Goal: Task Accomplishment & Management: Use online tool/utility

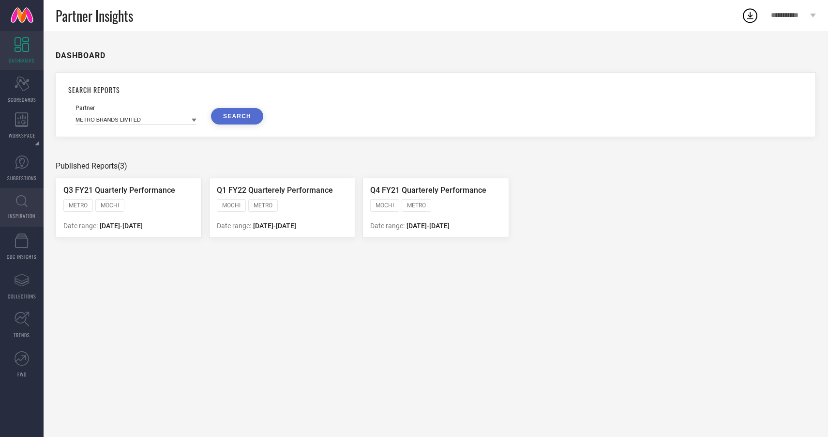
click at [22, 206] on icon at bounding box center [22, 201] width 12 height 12
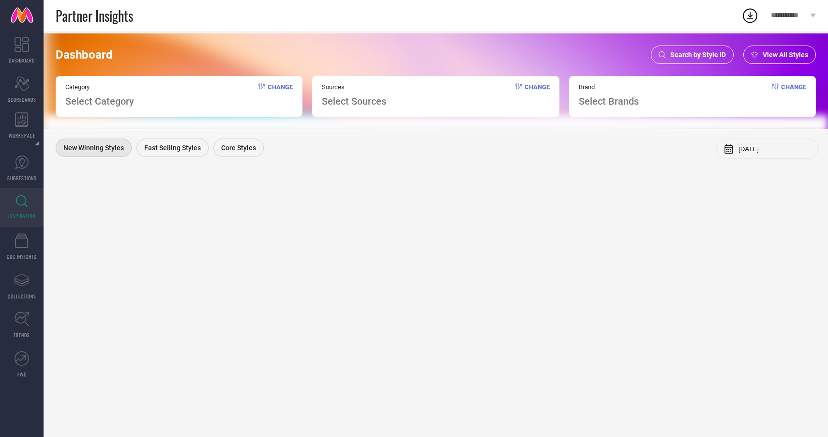
click at [711, 54] on span "Search by Style ID" at bounding box center [699, 55] width 56 height 8
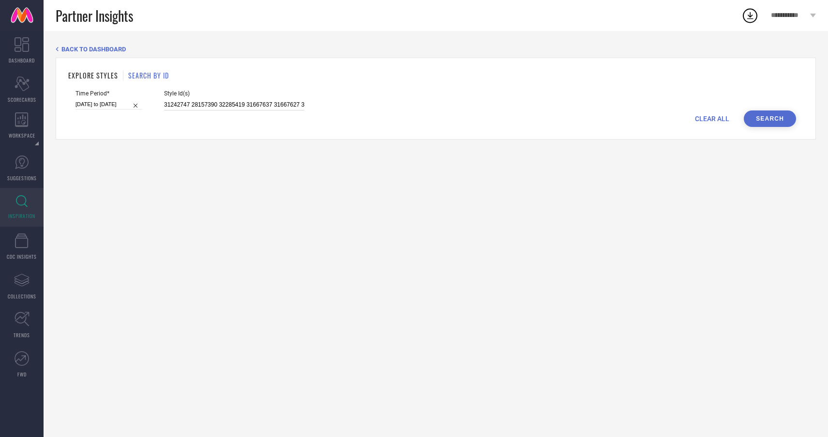
click at [185, 106] on input "31242747 28157390 32285419 31667637 31667627 32285423 31667633 32285416 2815741…" at bounding box center [234, 104] width 140 height 11
drag, startPoint x: 152, startPoint y: 105, endPoint x: 405, endPoint y: 105, distance: 252.7
click at [405, 105] on div "Time Period* [DATE] to [DATE] Style Id(s) 31242747 28157390 32285419 31667637 3…" at bounding box center [436, 100] width 721 height 20
click at [246, 104] on input "31242747 28157390 32285419 31667637 31667627 32285423 31667633 32285416 2815741…" at bounding box center [234, 104] width 140 height 11
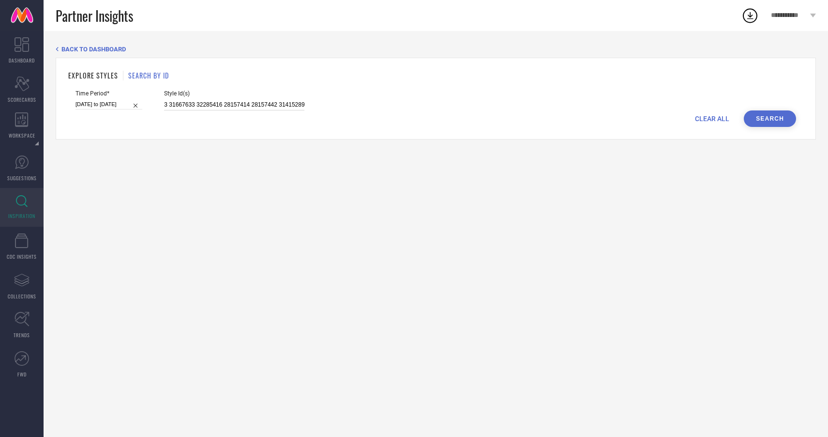
drag, startPoint x: 152, startPoint y: 105, endPoint x: 399, endPoint y: 106, distance: 246.4
click at [399, 106] on div "Time Period* [DATE] to [DATE] Style Id(s) 31242747 28157390 32285419 31667637 3…" at bounding box center [436, 100] width 721 height 20
paste input "31242747 28157390 32285419 31667637 31667627 32285423 31667633 32285416 2815741…"
type input "31242747 28157390 32285419 31667637 31667627 32285423 31667633 32285416 2815741…"
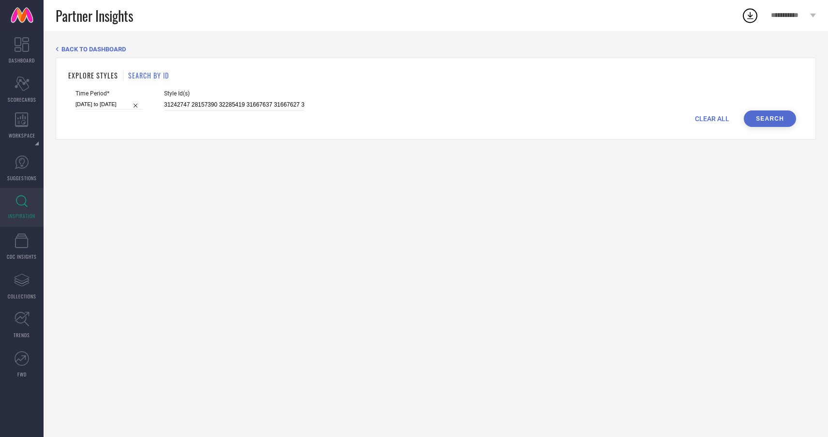
click at [762, 120] on button "Search" at bounding box center [770, 118] width 52 height 16
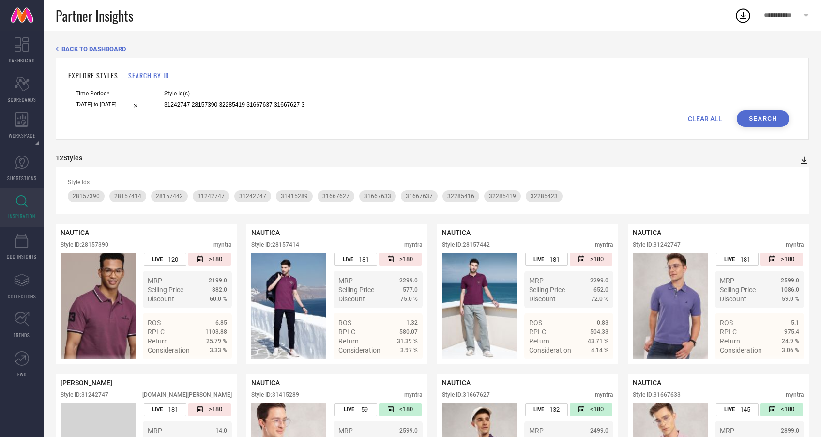
click at [805, 160] on icon at bounding box center [804, 160] width 6 height 7
click at [793, 178] on span "PDF" at bounding box center [793, 177] width 11 height 7
click at [802, 161] on icon at bounding box center [804, 160] width 10 height 10
click at [794, 178] on span "PDF" at bounding box center [793, 177] width 11 height 7
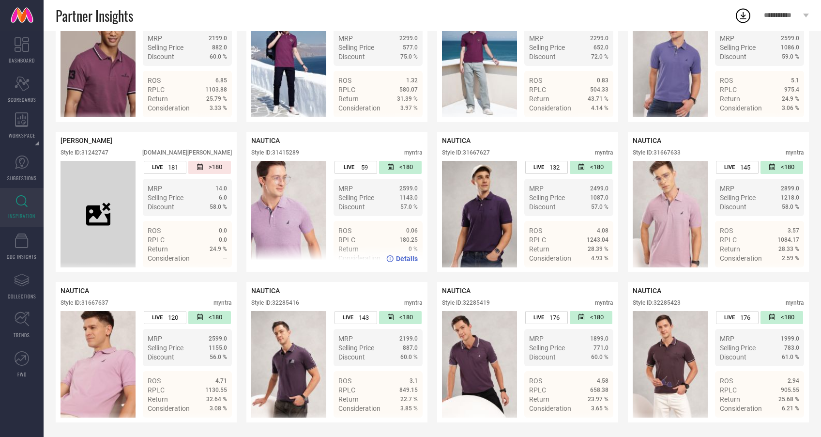
scroll to position [42, 0]
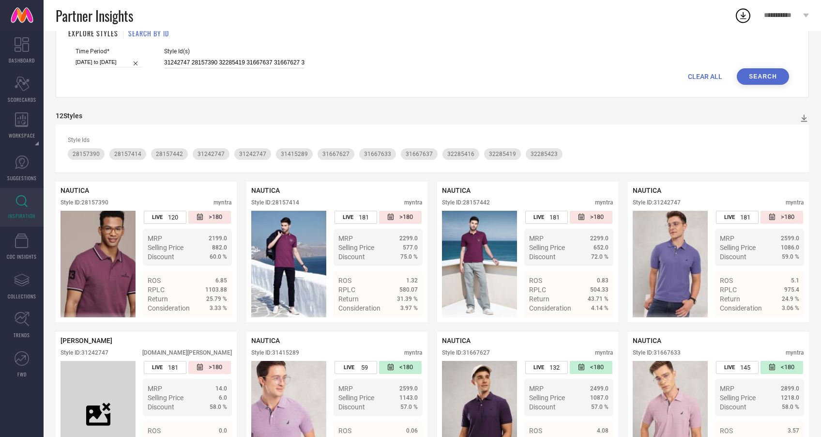
click at [164, 59] on input "31242747 28157390 32285419 31667637 31667627 32285423 31667633 32285416 2815741…" at bounding box center [234, 62] width 140 height 11
drag, startPoint x: 152, startPoint y: 61, endPoint x: 416, endPoint y: 61, distance: 263.4
click at [416, 61] on div "Time Period* [DATE] to [DATE] Style Id(s) 31242747 28157390 32285419 31667637 3…" at bounding box center [433, 58] width 714 height 20
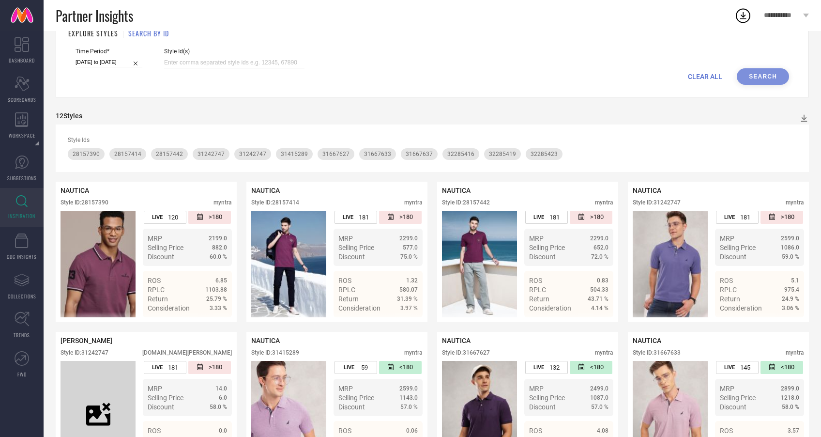
paste input "28157408 28157458 31242751 21264122 21264392 26397646 26569846 26397652 2358106…"
type input "28157408 28157458 31242751 21264122 21264392 26397646 26569846 26397652 2358106…"
click at [765, 74] on button "Search" at bounding box center [763, 76] width 52 height 16
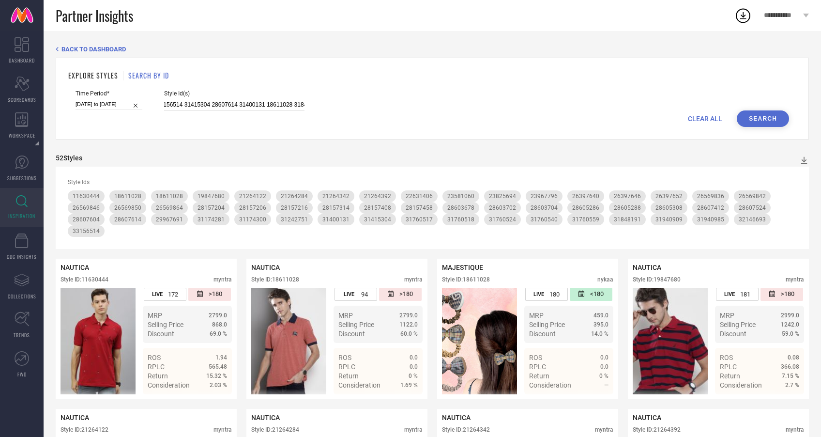
scroll to position [0, 1284]
drag, startPoint x: 153, startPoint y: 105, endPoint x: 402, endPoint y: 110, distance: 248.9
click at [402, 110] on form "Time Period* [DATE] to [DATE] Style Id(s) 28157408 28157458 31242751 21264122 2…" at bounding box center [432, 108] width 728 height 37
paste input "28157462 28157438 28157468 19005824 28157298 31667638 28157428 33491715 3349170…"
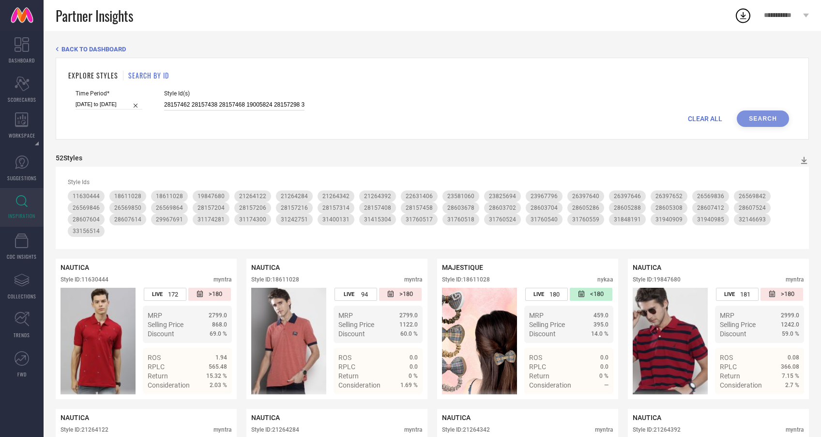
scroll to position [0, 461]
type input "28157462 28157438 28157468 19005824 28157298 31667638 28157428 33491715 3349170…"
click at [768, 116] on button "Search" at bounding box center [763, 118] width 52 height 16
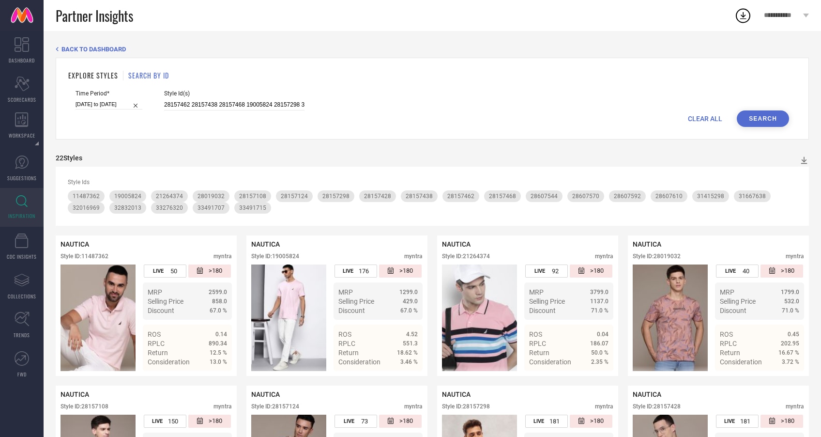
drag, startPoint x: 152, startPoint y: 104, endPoint x: 326, endPoint y: 108, distance: 174.3
click at [326, 108] on div "Time Period* [DATE] to [DATE] Style Id(s) 28157462 28157438 28157468 19005824 2…" at bounding box center [433, 100] width 714 height 20
click at [327, 108] on div "Time Period* [DATE] to [DATE] Style Id(s) 28157462 28157438 28157468 19005824 2…" at bounding box center [433, 100] width 714 height 20
drag, startPoint x: 153, startPoint y: 106, endPoint x: 405, endPoint y: 107, distance: 251.7
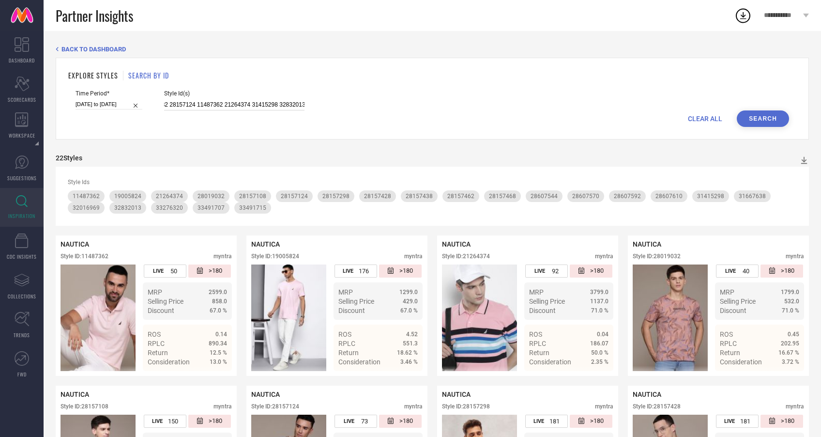
click at [405, 107] on div "Time Period* [DATE] to [DATE] Style Id(s) 28157462 28157438 28157468 19005824 2…" at bounding box center [433, 100] width 714 height 20
paste input "13802478 28157404 13802542 28157508 28157416 31760555 28157512 33276314 3117430…"
type input "13802478 28157404 13802542 28157508 28157416 31760555 28157512 33276314 3117430…"
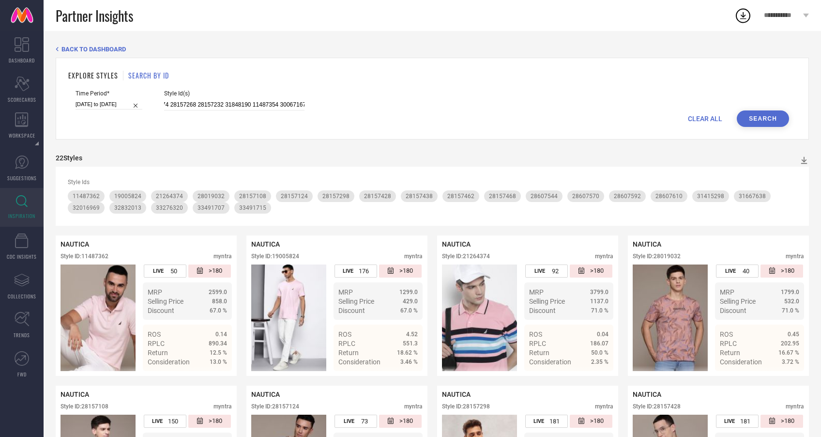
scroll to position [0, 0]
click at [770, 116] on button "Search" at bounding box center [763, 118] width 52 height 16
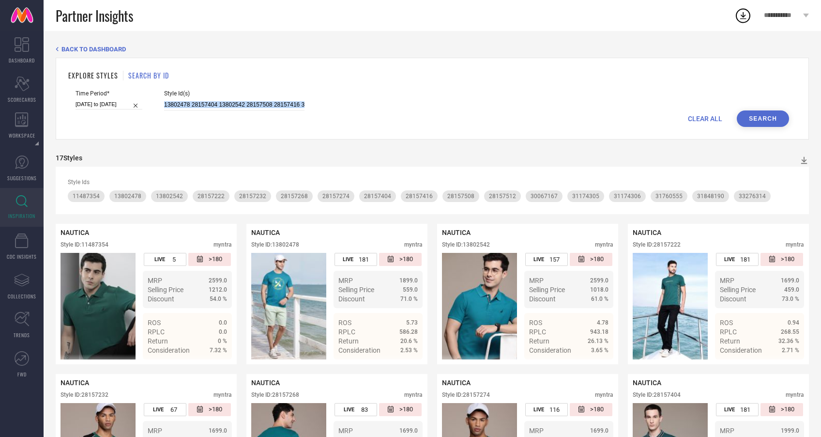
drag, startPoint x: 152, startPoint y: 103, endPoint x: 381, endPoint y: 110, distance: 228.6
click at [381, 110] on form "Time Period* [DATE] to [DATE] Style Id(s) 13802478 28157404 13802542 28157508 2…" at bounding box center [432, 108] width 728 height 37
click at [224, 101] on input "13802478 28157404 13802542 28157508 28157416 31760555 28157512 33276314 3117430…" at bounding box center [234, 104] width 140 height 11
click at [164, 104] on input "13802478 28157404 13802542 28157508 28157416 31760555 28157512 33276314 3117430…" at bounding box center [234, 104] width 140 height 11
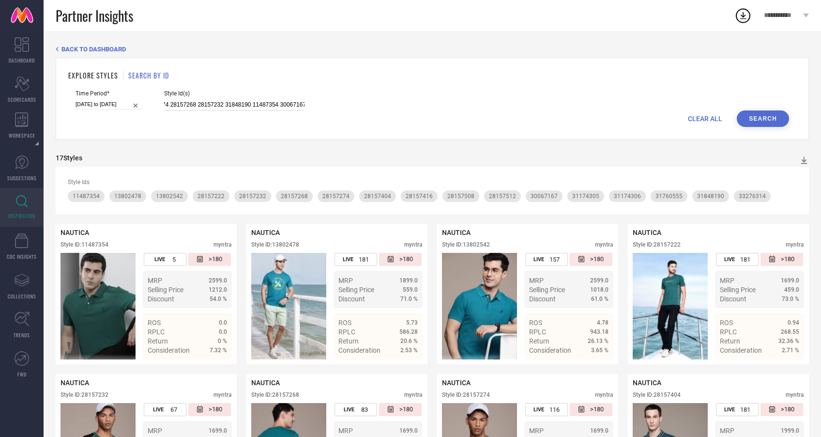
drag, startPoint x: 154, startPoint y: 104, endPoint x: 348, endPoint y: 106, distance: 193.7
click at [348, 106] on div "Time Period* [DATE] to [DATE] Style Id(s) 13802478 28157404 13802542 28157508 2…" at bounding box center [433, 100] width 714 height 20
paste input "11487324 28157488 31667629 31760536 33163511 33276319 30186351 32146698 2815738…"
click at [742, 120] on button "Search" at bounding box center [763, 118] width 52 height 16
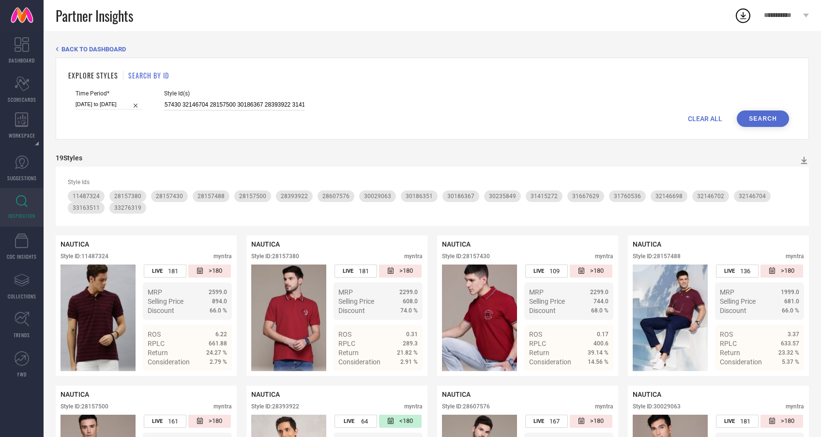
scroll to position [0, 379]
drag, startPoint x: 154, startPoint y: 102, endPoint x: 393, endPoint y: 102, distance: 238.7
click at [393, 102] on div "Time Period* [DATE] to [DATE] Style Id(s) 11487324 28157488 31667629 31760536 3…" at bounding box center [433, 100] width 714 height 20
type input "1"
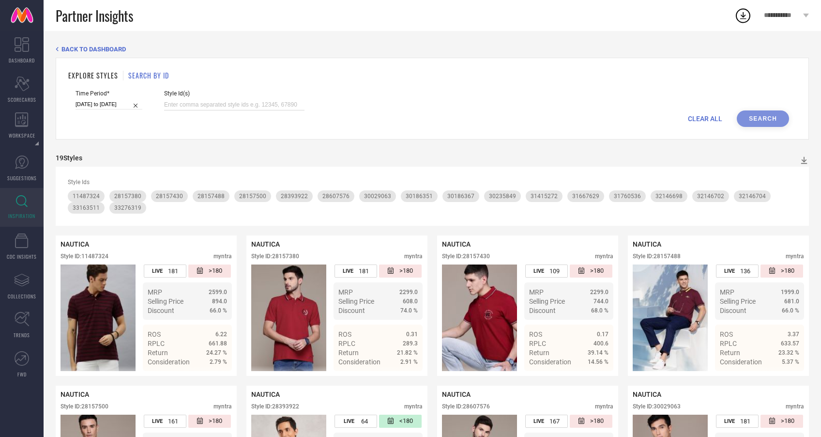
paste input "10862262 30186365 28157426 31760562 28157362"
type input "10862262 30186365 28157426 31760562 28157362"
click at [765, 118] on button "Search" at bounding box center [763, 118] width 52 height 16
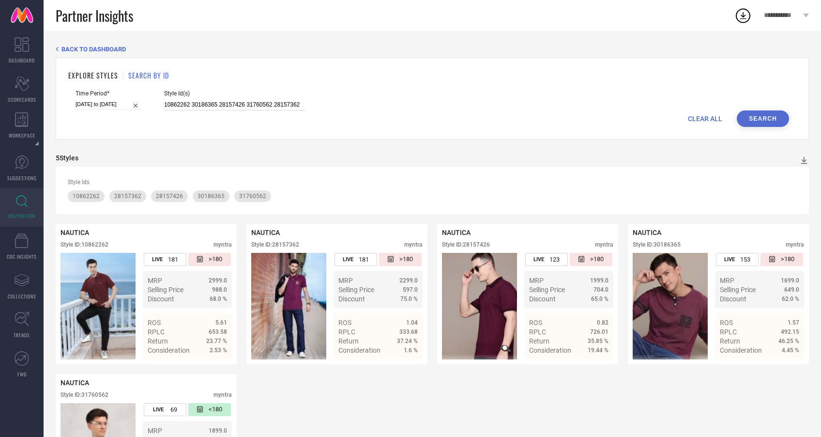
drag, startPoint x: 182, startPoint y: 106, endPoint x: 414, endPoint y: 107, distance: 232.4
click at [414, 107] on div "Time Period* [DATE] to [DATE] Style Id(s) 10862262 30186365 28157426 31760562 2…" at bounding box center [433, 100] width 714 height 20
paste input "31242753 28019070 31242864 31242861 28607400 28157164 23581096 33156556 1604338…"
click at [757, 117] on button "Search" at bounding box center [763, 118] width 52 height 16
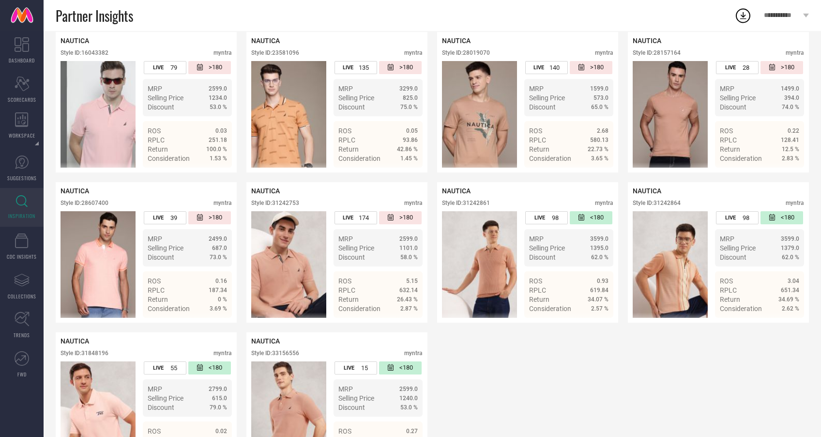
scroll to position [243, 0]
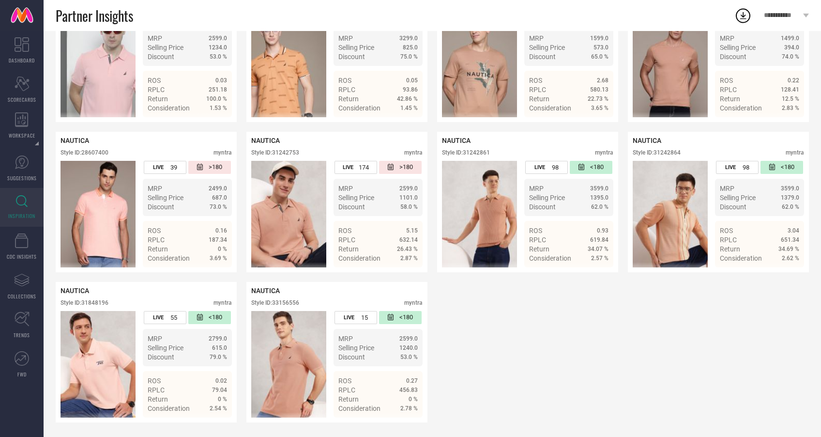
click at [520, 346] on div "NAUTICA Style ID: 16043382 myntra LIVE 79 >180 MRP 2599.0 Selling Price 1234.0 …" at bounding box center [432, 202] width 753 height 441
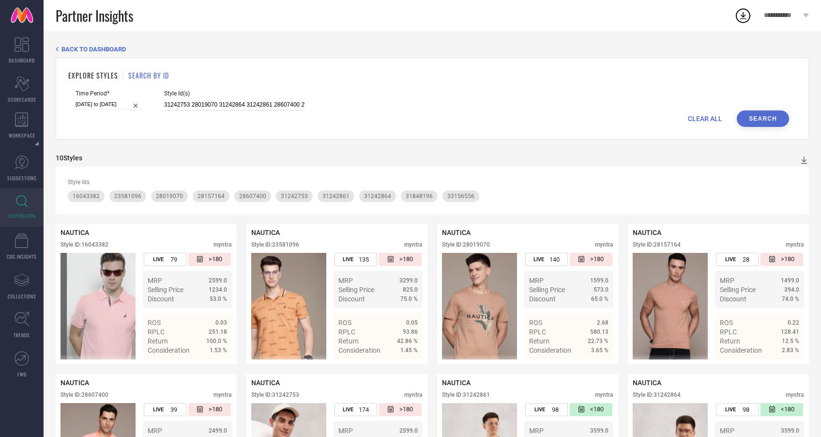
scroll to position [0, 133]
drag, startPoint x: 152, startPoint y: 105, endPoint x: 386, endPoint y: 107, distance: 233.8
click at [386, 107] on div "Time Period* [DATE] to [DATE] Style Id(s) 31242753 28019070 31242864 31242861 2…" at bounding box center [433, 100] width 714 height 20
paste input "2117288 28157182 28157176 28157202"
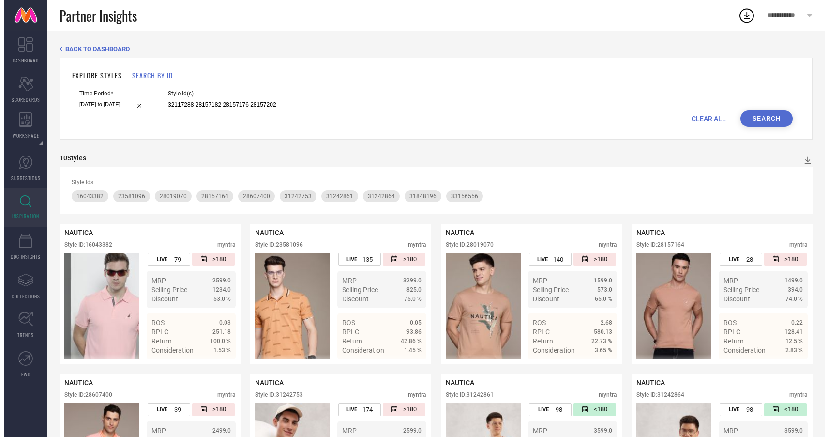
scroll to position [0, 0]
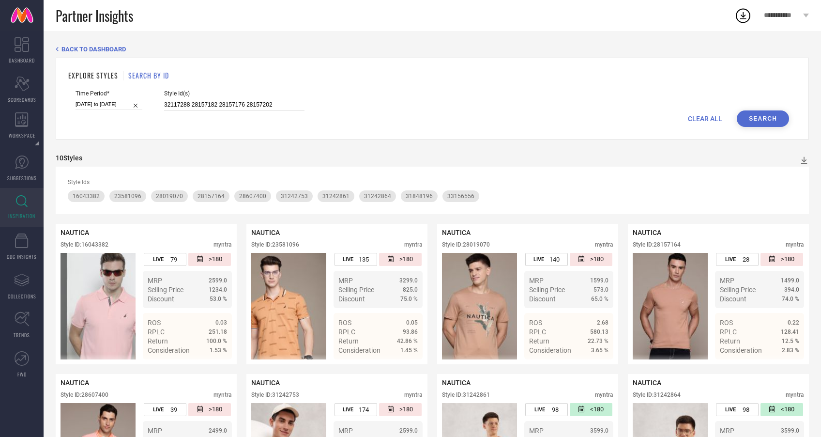
type input "32117288 28157182 28157176 28157202"
click at [766, 122] on button "Search" at bounding box center [763, 118] width 52 height 16
